Goal: Task Accomplishment & Management: Use online tool/utility

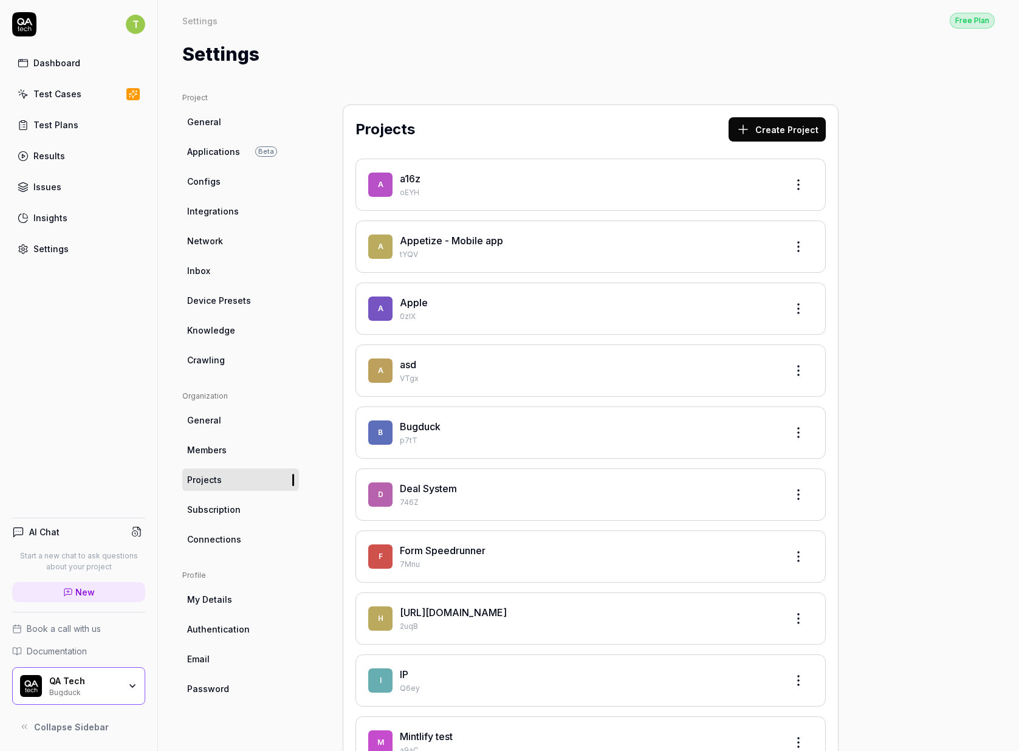
click at [108, 680] on div "QA Tech" at bounding box center [84, 680] width 70 height 11
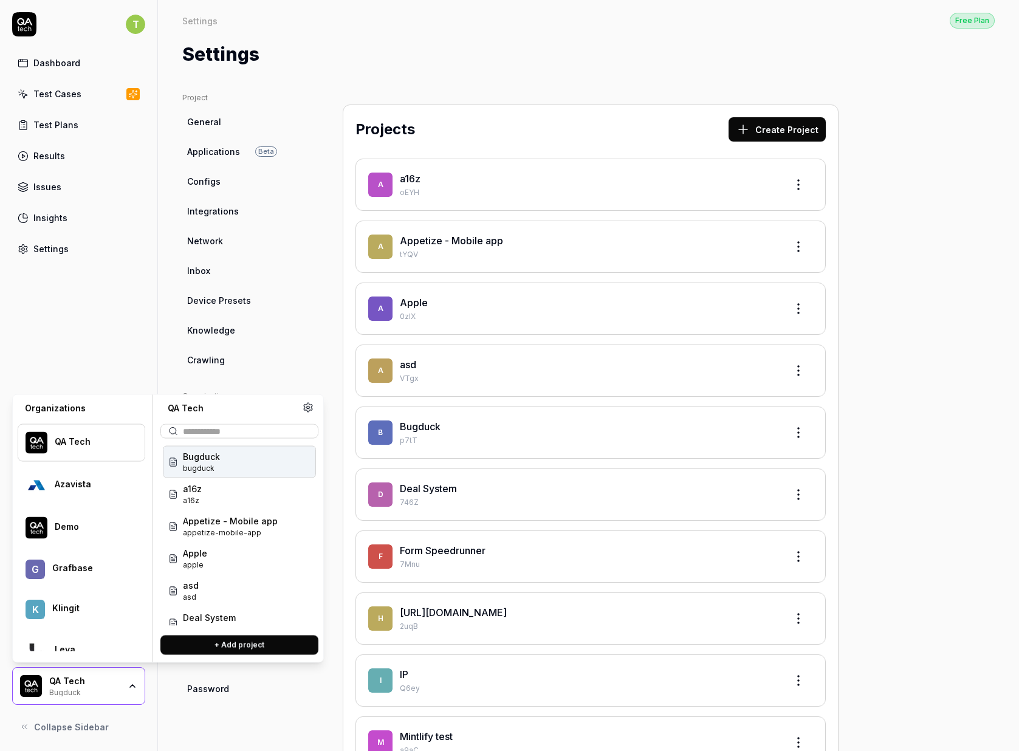
scroll to position [192, 0]
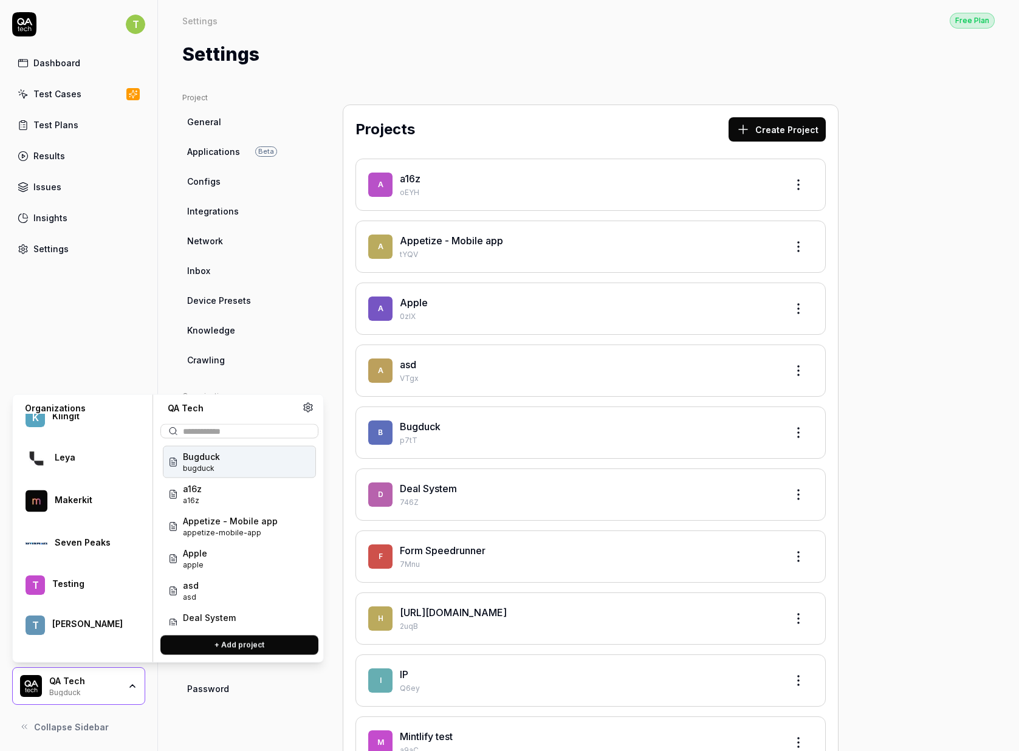
click at [92, 618] on div "[PERSON_NAME]" at bounding box center [90, 623] width 77 height 11
click at [235, 474] on div "Smarta presenter smarta-presenter" at bounding box center [239, 462] width 153 height 32
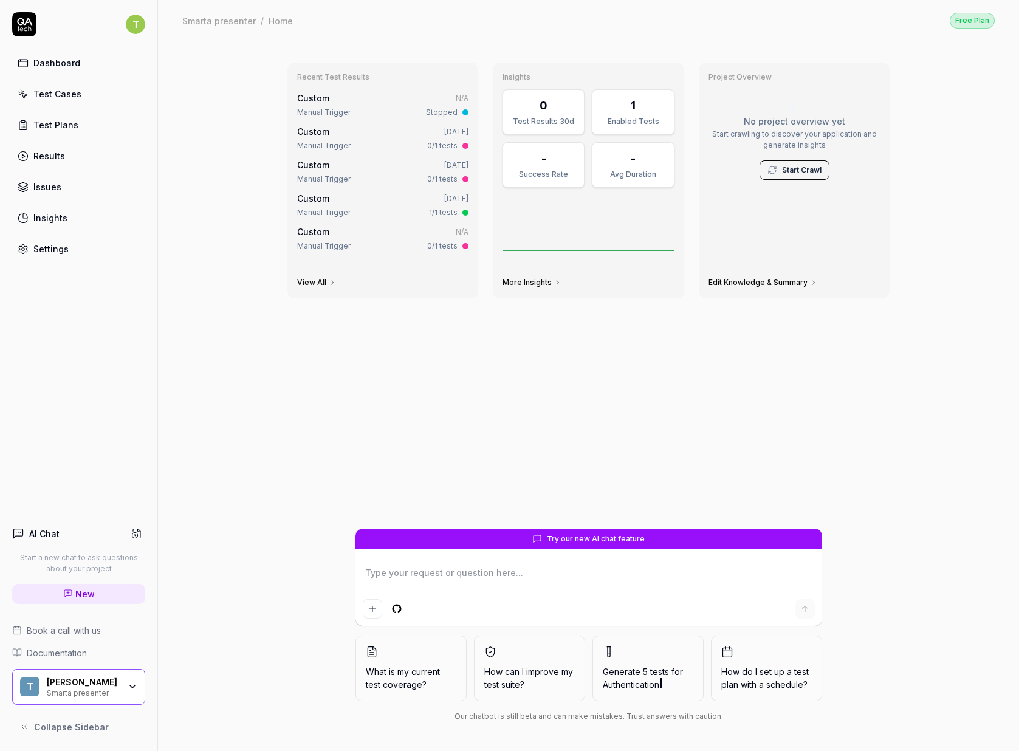
type textarea "*"
click at [64, 238] on link "Settings" at bounding box center [78, 249] width 133 height 24
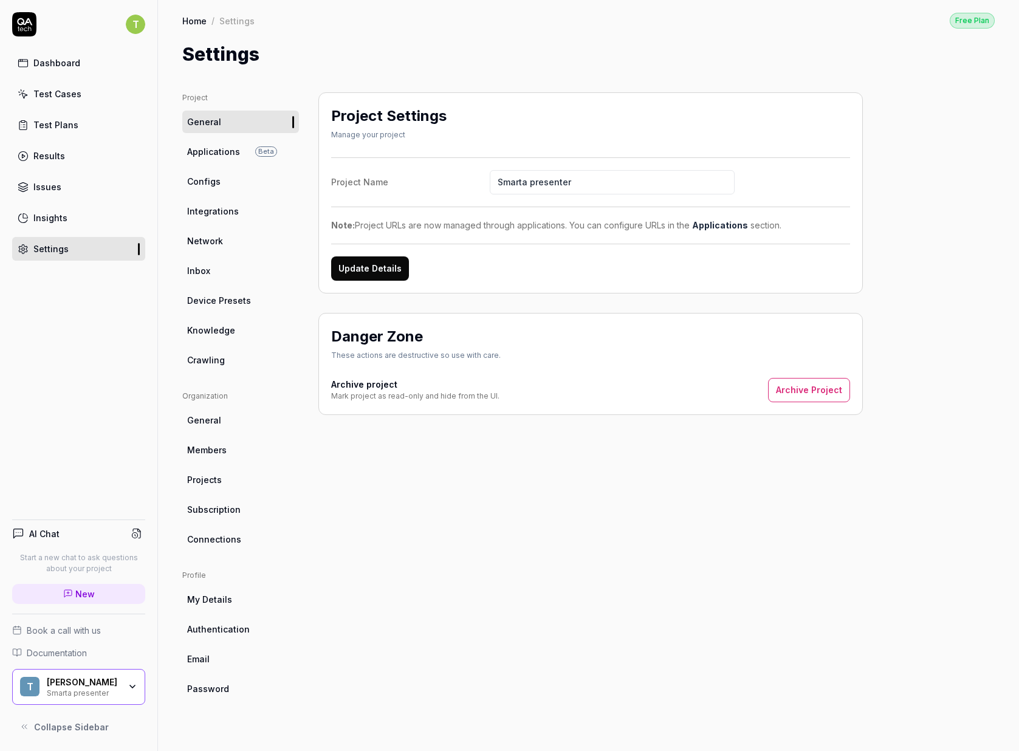
click at [230, 535] on span "Connections" at bounding box center [214, 539] width 54 height 13
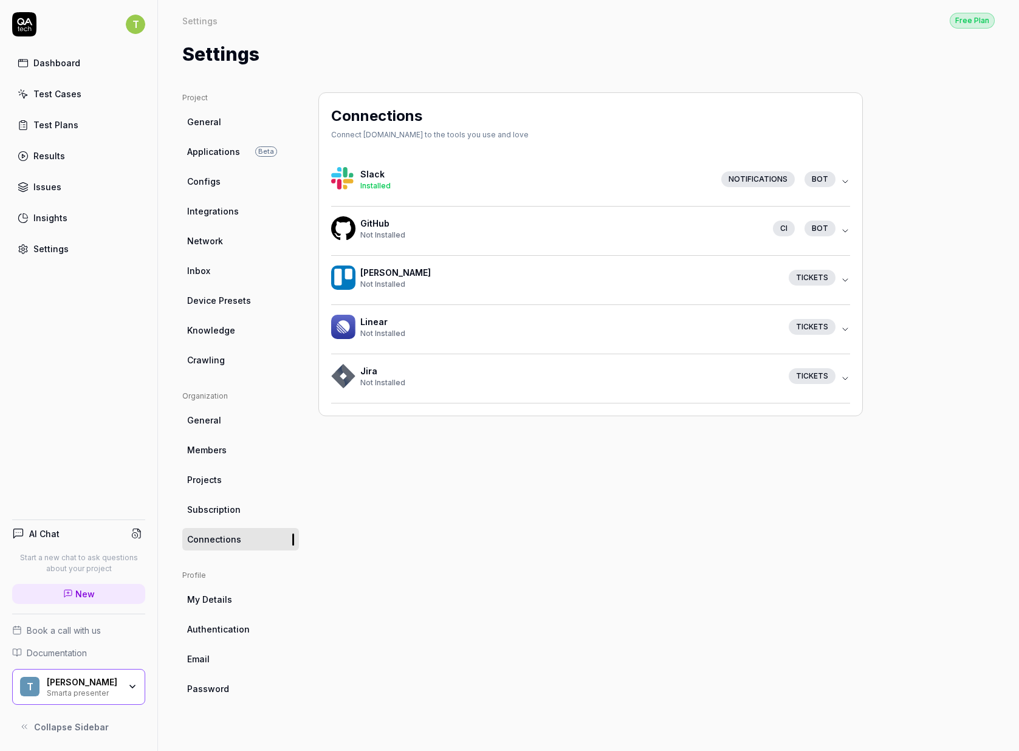
click at [465, 230] on div "Not Installed" at bounding box center [561, 235] width 403 height 11
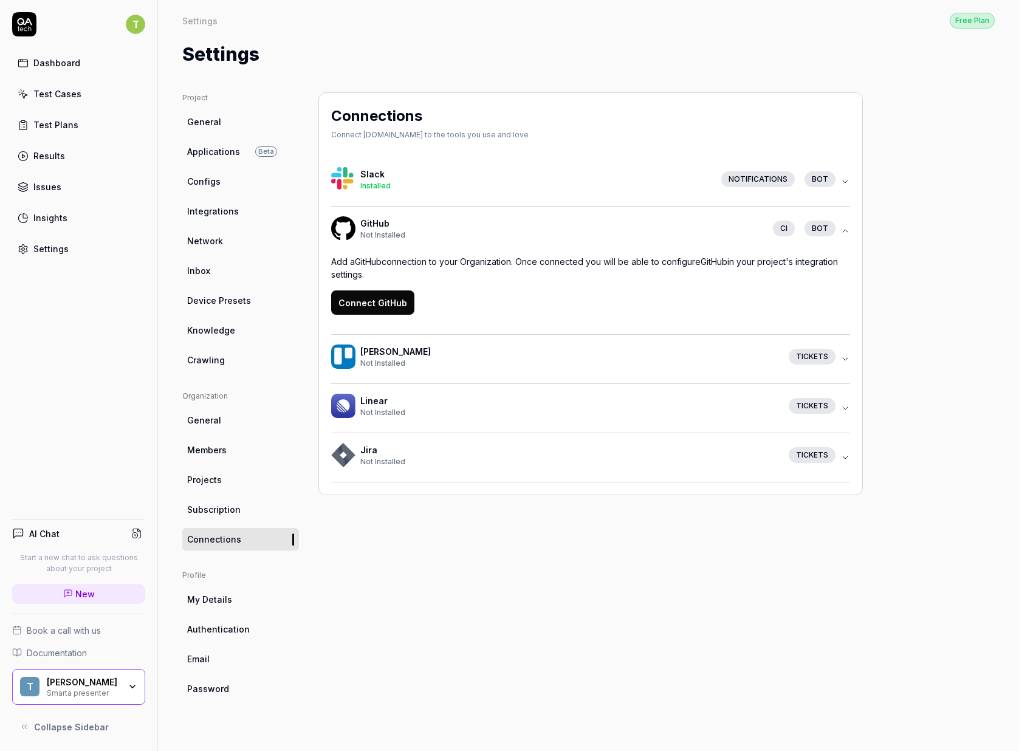
click at [383, 293] on button "Connect GitHub" at bounding box center [372, 302] width 83 height 24
